Goal: Information Seeking & Learning: Check status

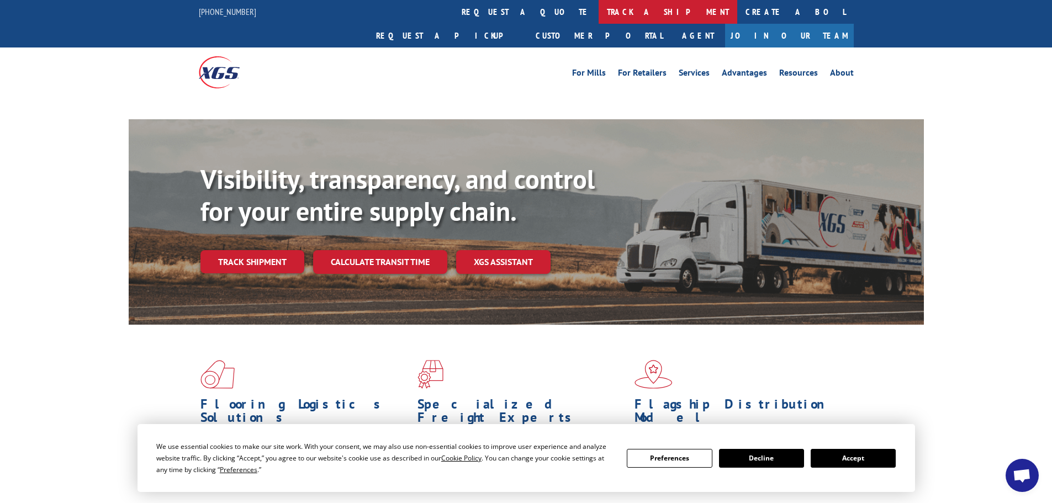
click at [598, 9] on link "track a shipment" at bounding box center [667, 12] width 139 height 24
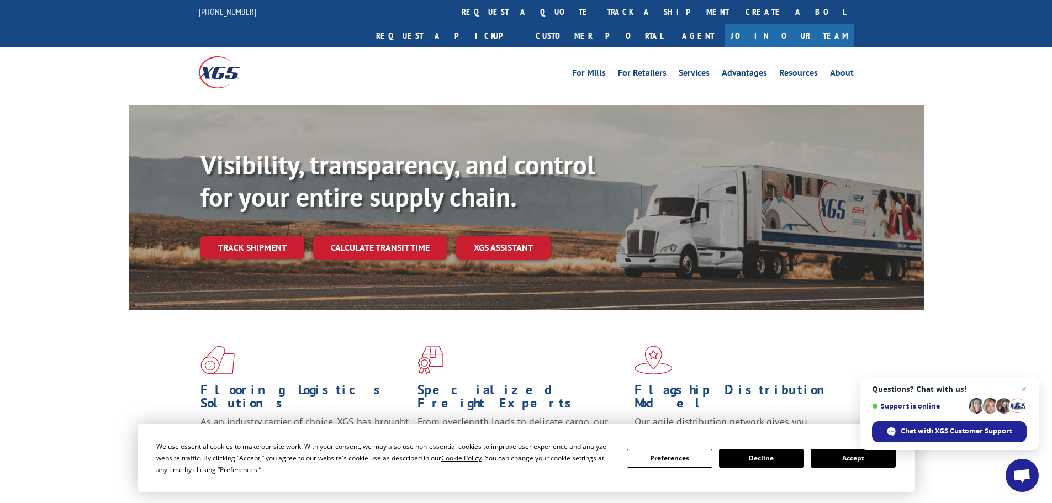
click at [844, 463] on button "Accept" at bounding box center [852, 458] width 85 height 19
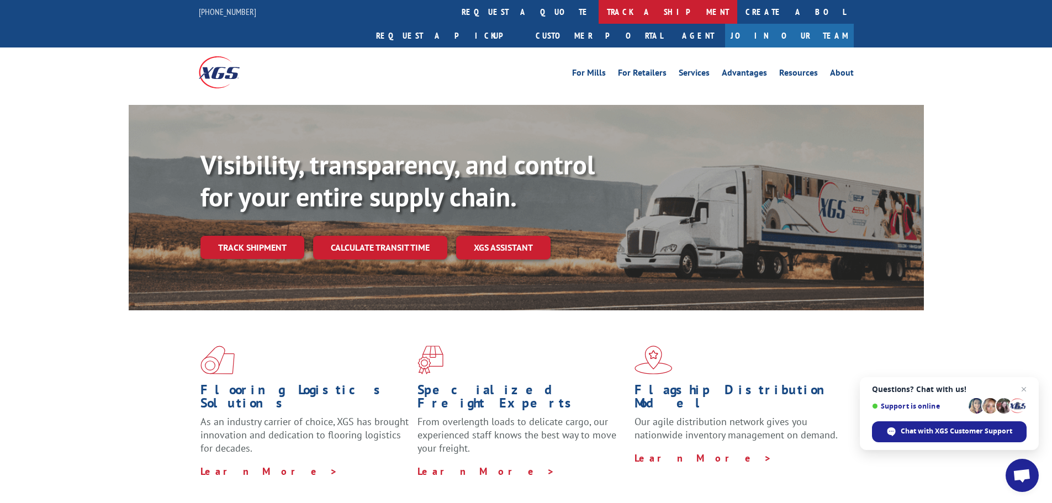
click at [598, 7] on link "track a shipment" at bounding box center [667, 12] width 139 height 24
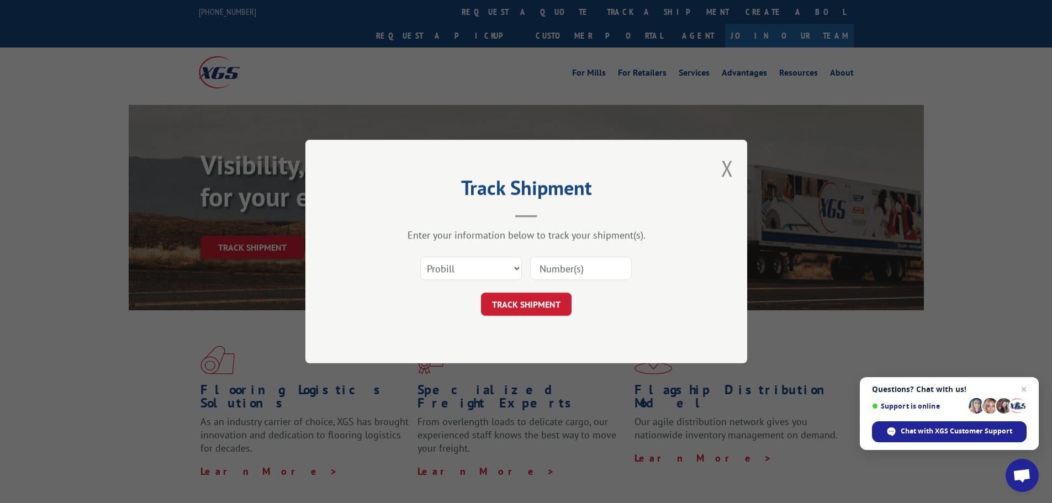
click at [556, 267] on input at bounding box center [581, 268] width 102 height 23
drag, startPoint x: 556, startPoint y: 267, endPoint x: 545, endPoint y: 307, distance: 41.3
click at [542, 308] on button "TRACK SHIPMENT" at bounding box center [526, 304] width 91 height 23
click at [560, 268] on input at bounding box center [581, 268] width 102 height 23
paste input "16571140"
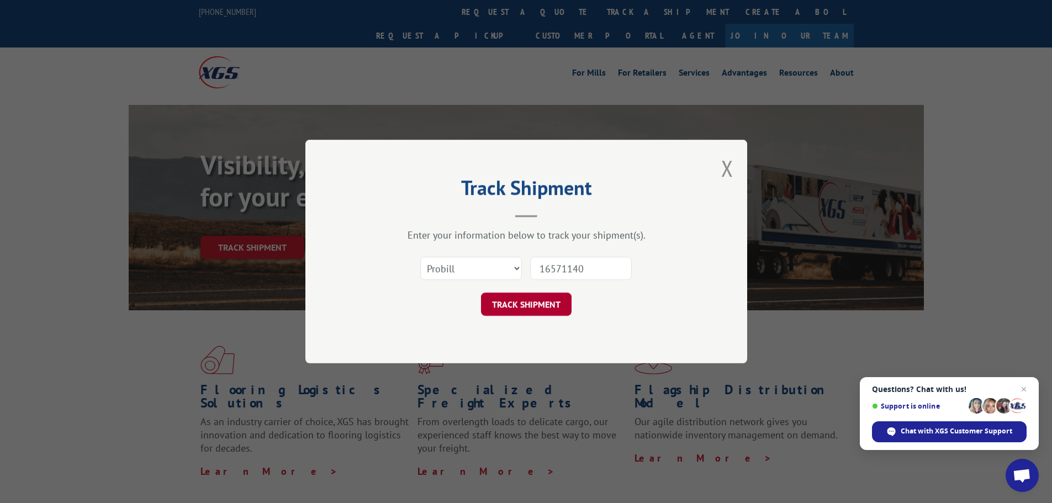
type input "16571140"
click at [539, 305] on button "TRACK SHIPMENT" at bounding box center [526, 304] width 91 height 23
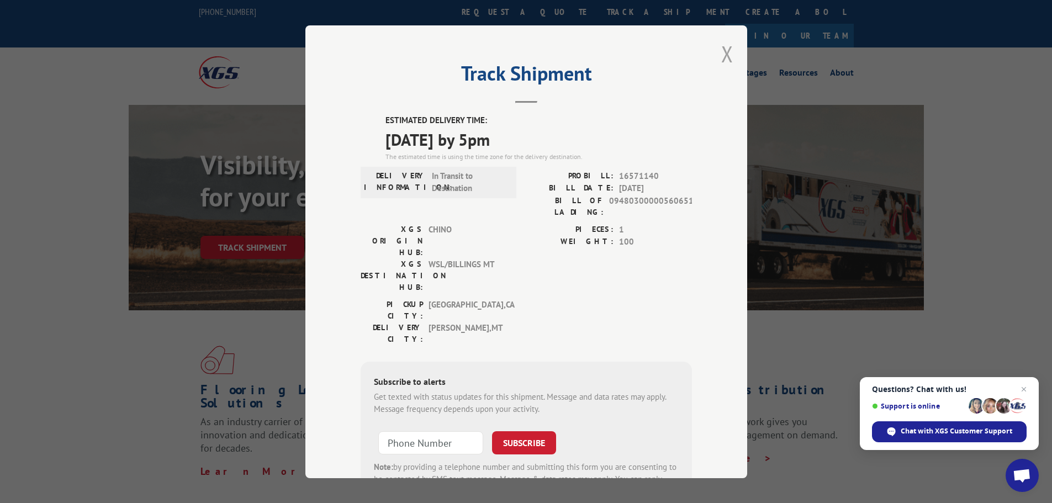
click at [726, 54] on button "Close modal" at bounding box center [727, 53] width 12 height 29
